Goal: Task Accomplishment & Management: Manage account settings

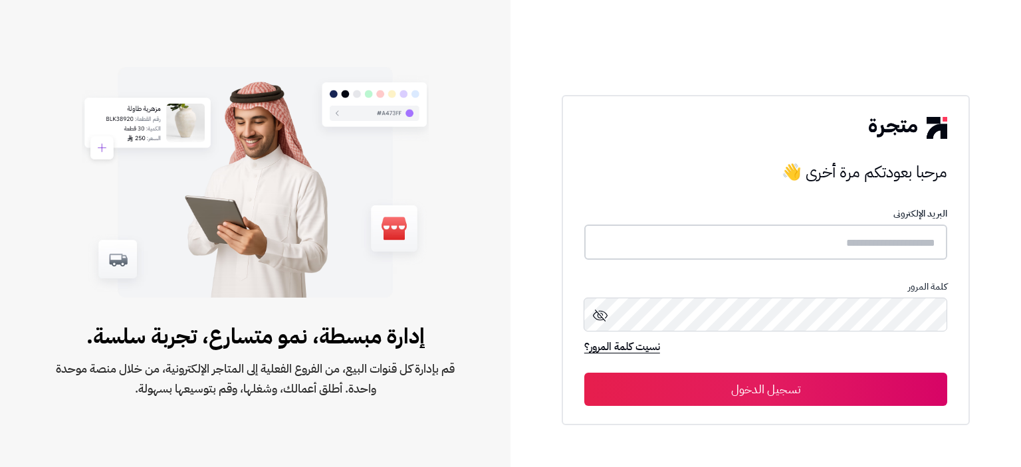
type input "**********"
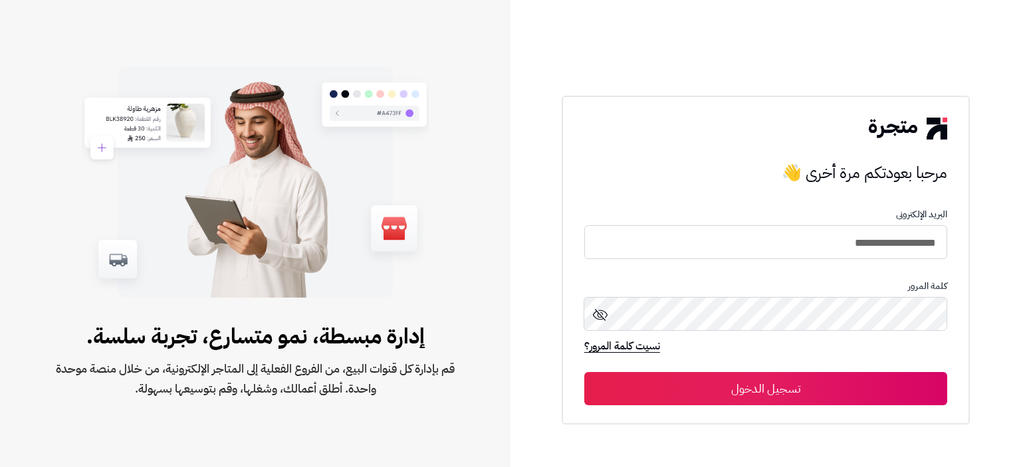
click at [717, 378] on button "تسجيل الدخول" at bounding box center [765, 388] width 363 height 33
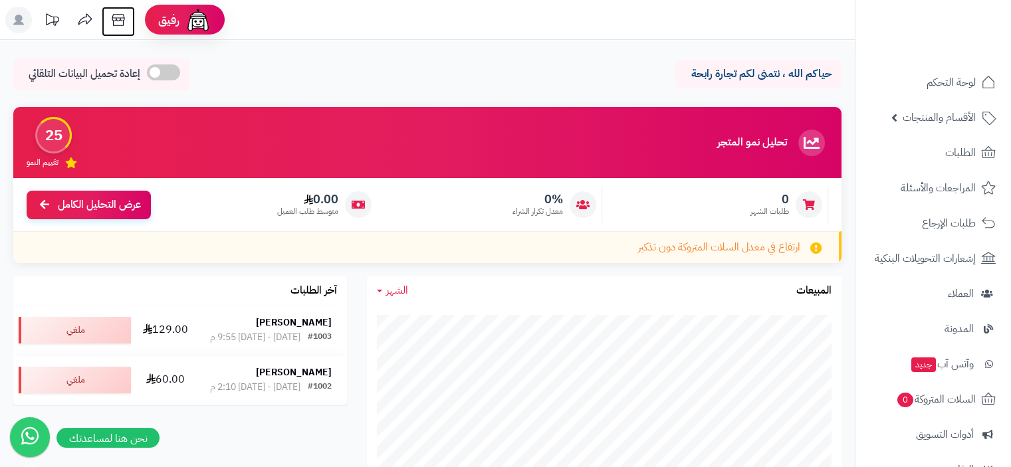
click at [116, 21] on icon at bounding box center [118, 20] width 27 height 27
click at [124, 20] on icon at bounding box center [118, 20] width 13 height 12
